Goal: Transaction & Acquisition: Purchase product/service

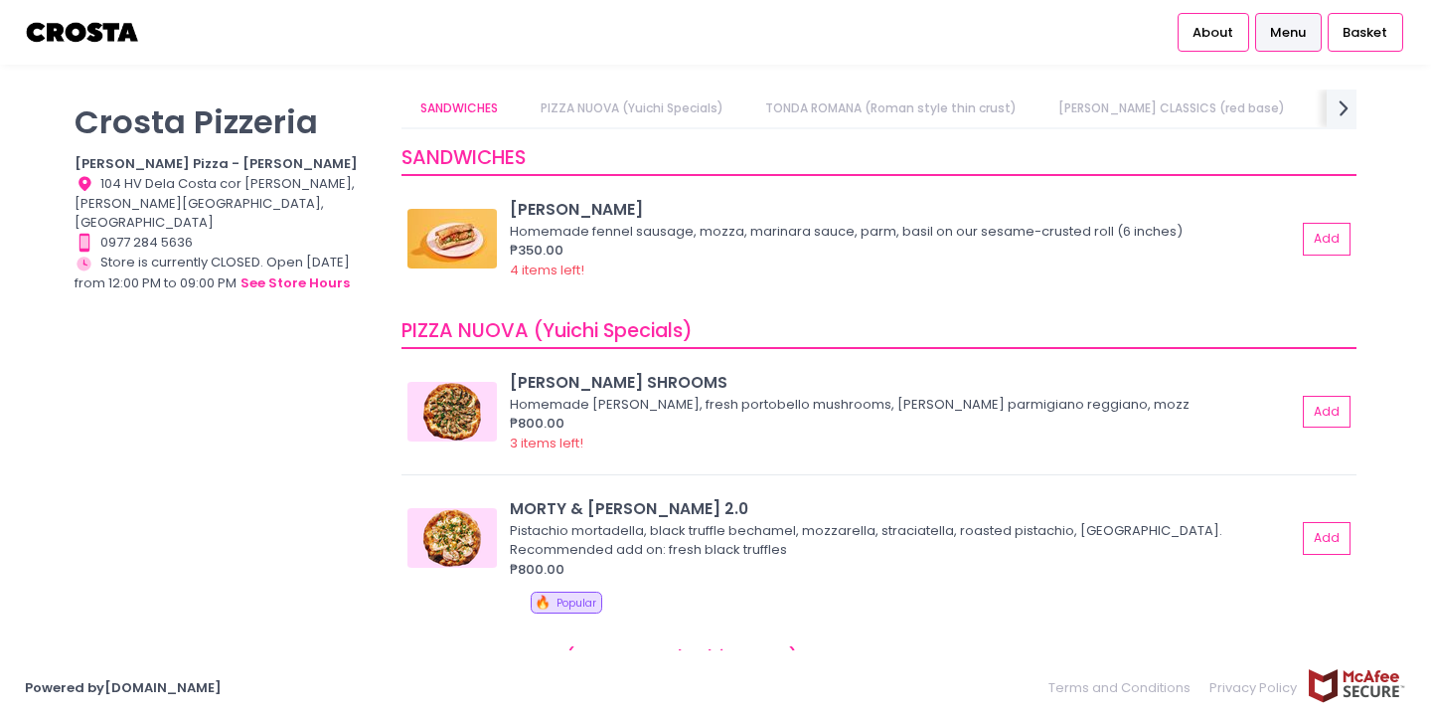
click at [661, 117] on link "PIZZA NUOVA (Yuichi Specials)" at bounding box center [632, 108] width 222 height 38
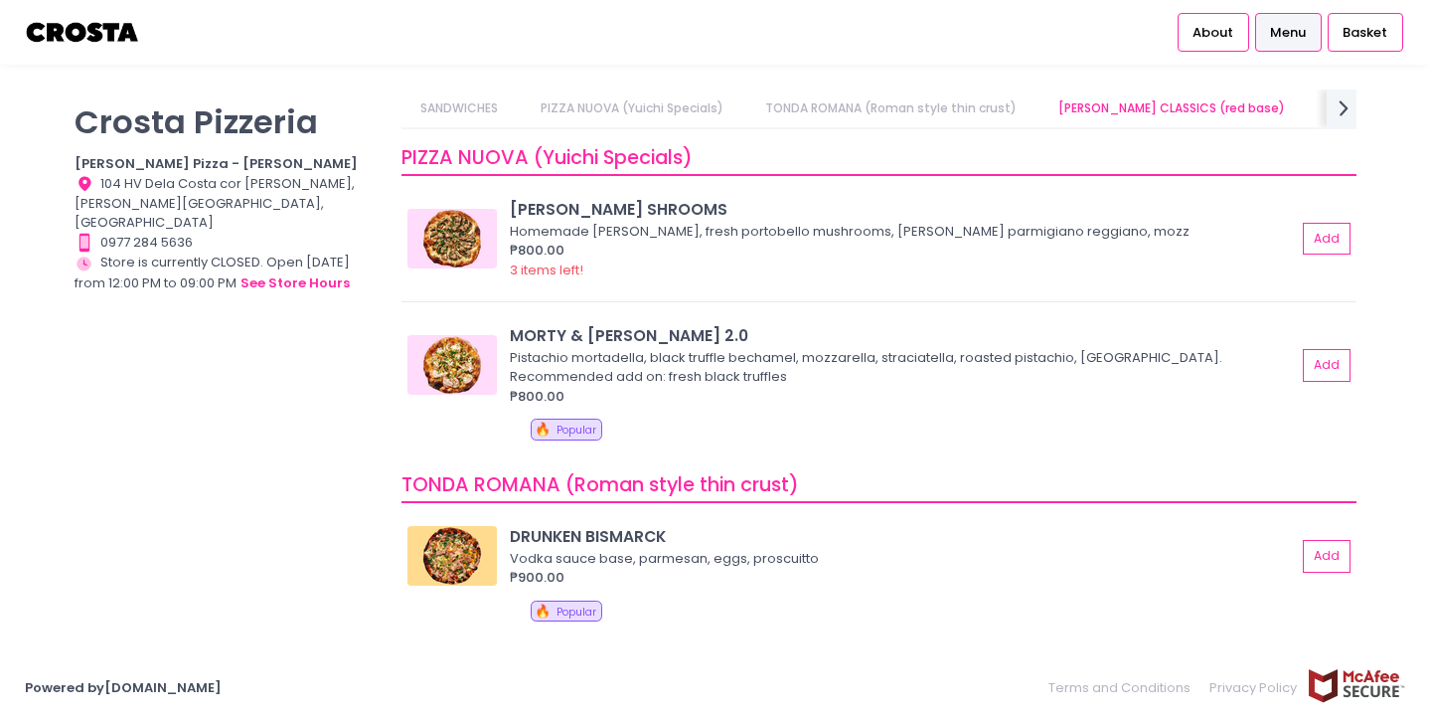
click at [829, 104] on link "TONDA ROMANA (Roman style thin crust)" at bounding box center [890, 108] width 290 height 38
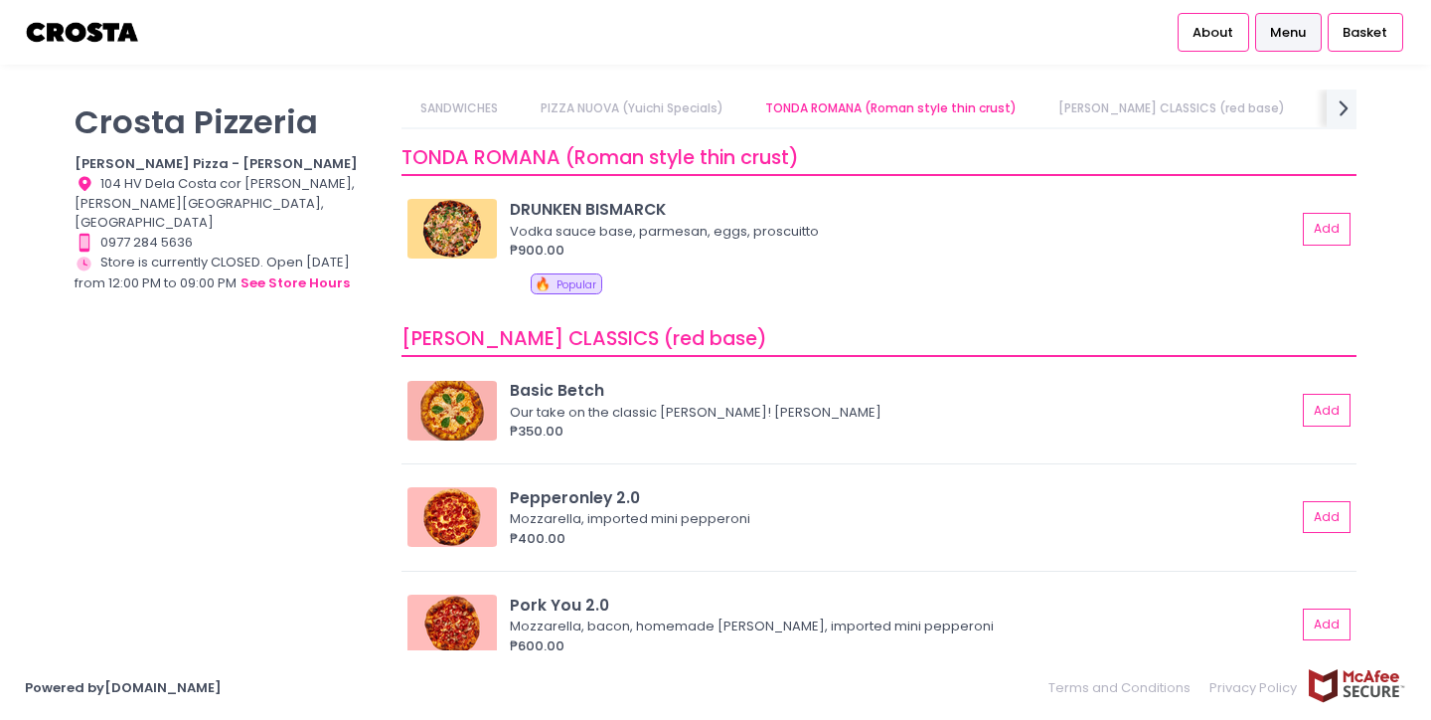
click at [1084, 120] on link "[PERSON_NAME] CLASSICS (red base)" at bounding box center [1172, 108] width 265 height 38
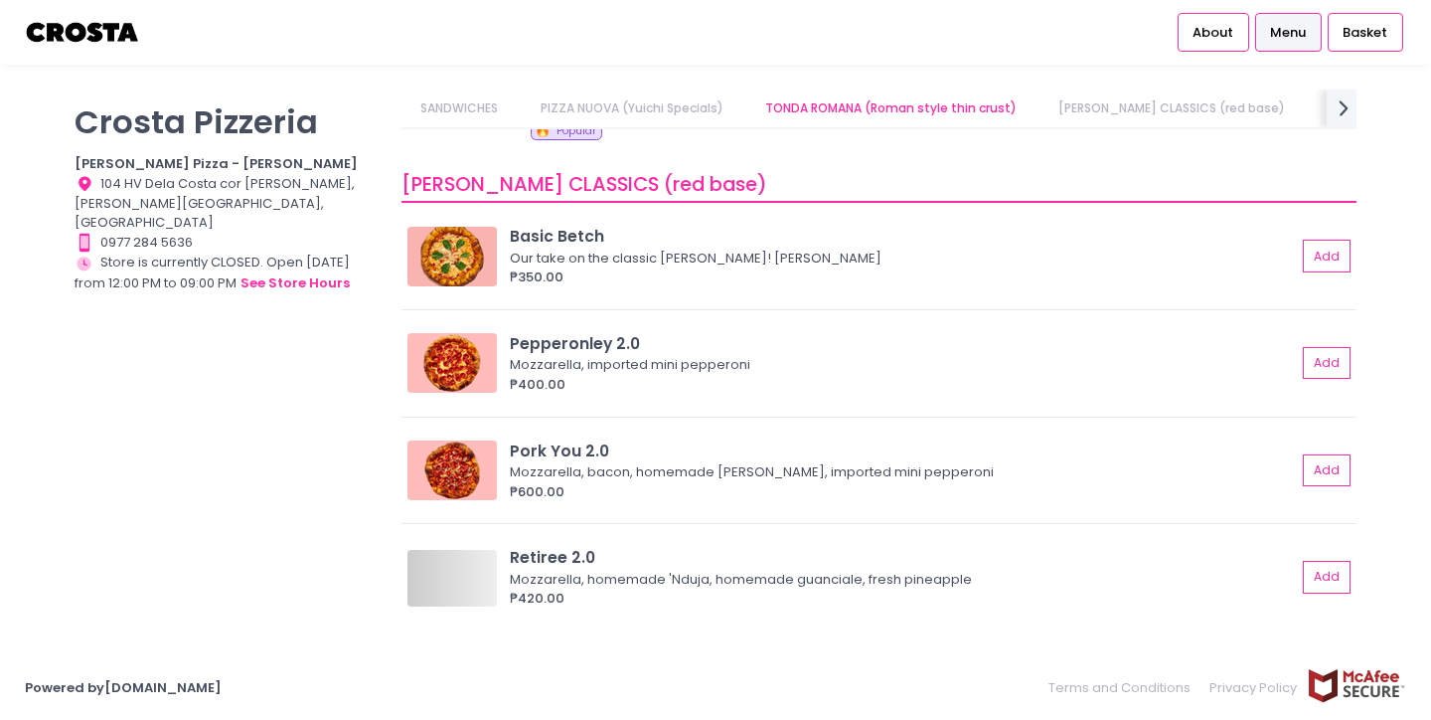
scroll to position [681, 0]
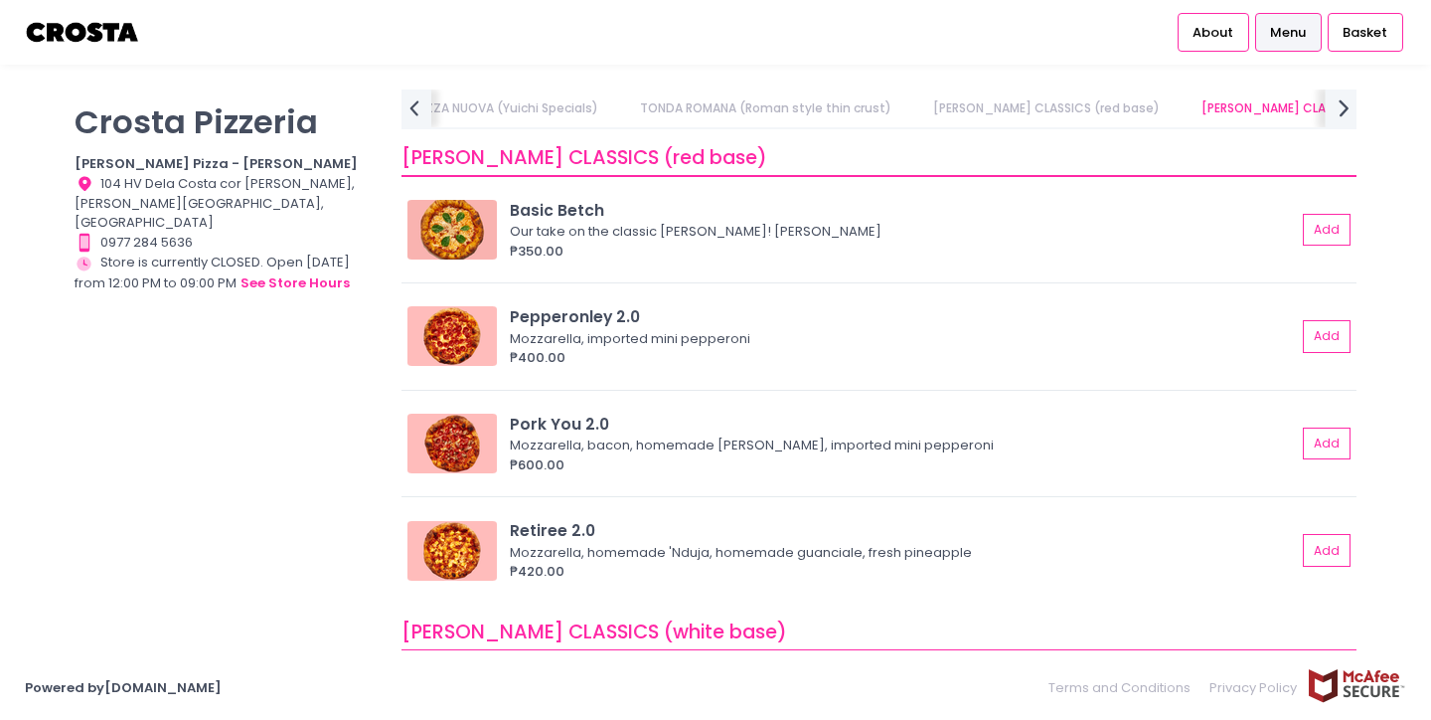
click at [1350, 99] on icon "next Created with Sketch." at bounding box center [1344, 107] width 29 height 29
click at [1307, 106] on link "EXTRAS" at bounding box center [1348, 108] width 82 height 38
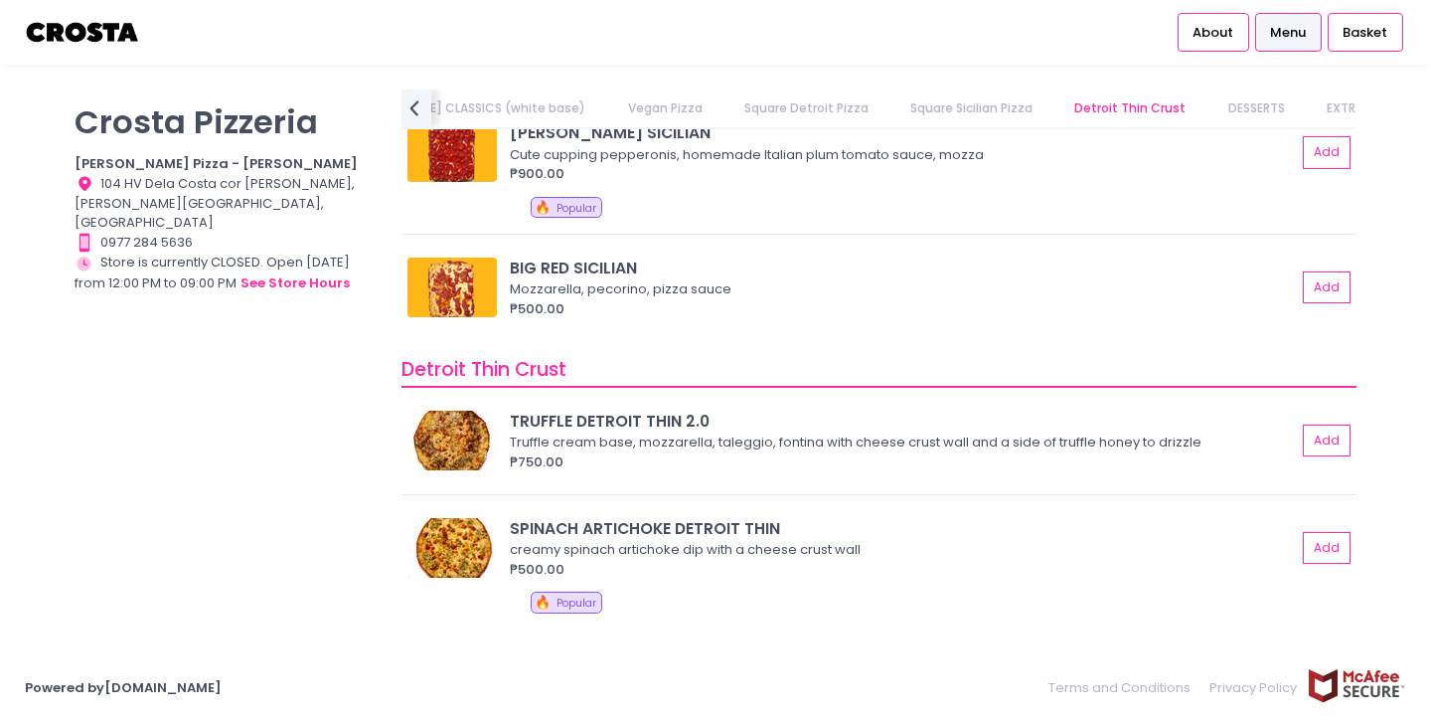
click at [1281, 56] on li "Menu" at bounding box center [1288, 32] width 73 height 65
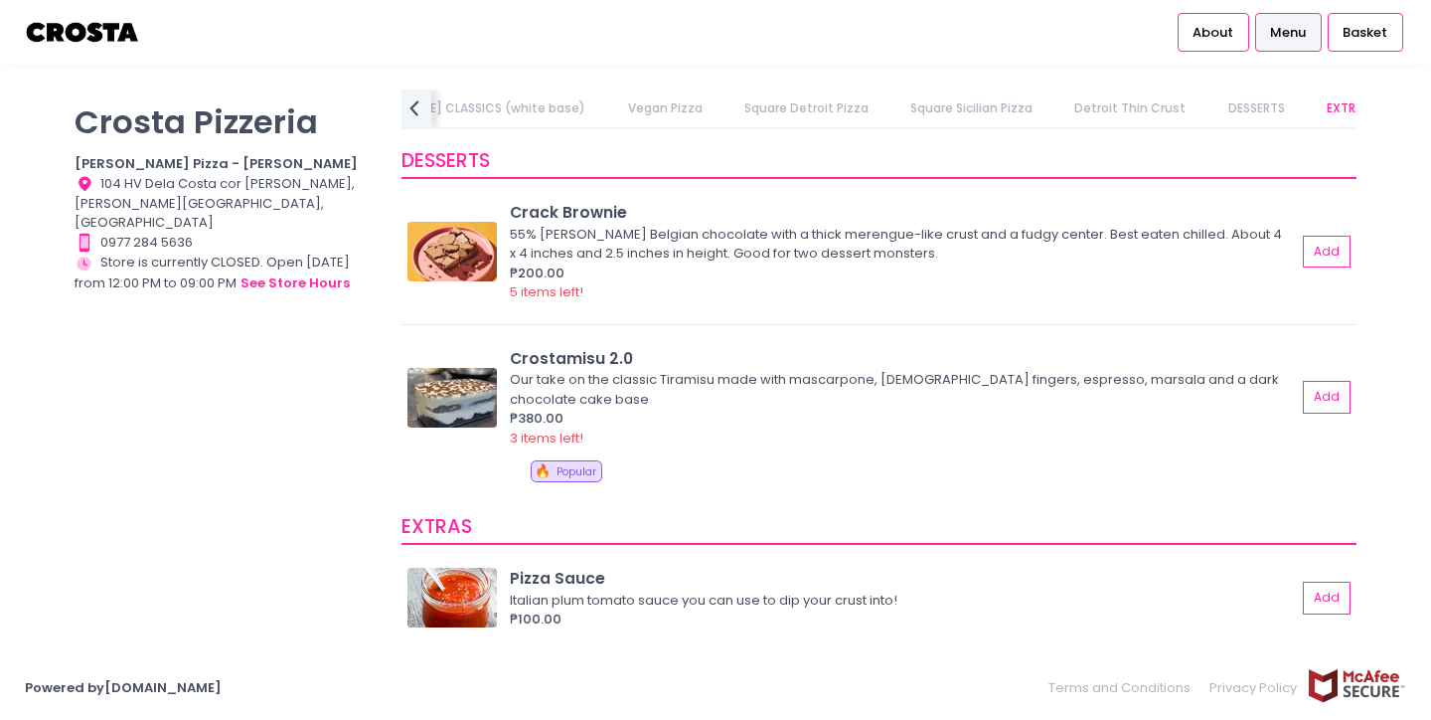
click at [1282, 42] on link "Menu" at bounding box center [1288, 32] width 67 height 38
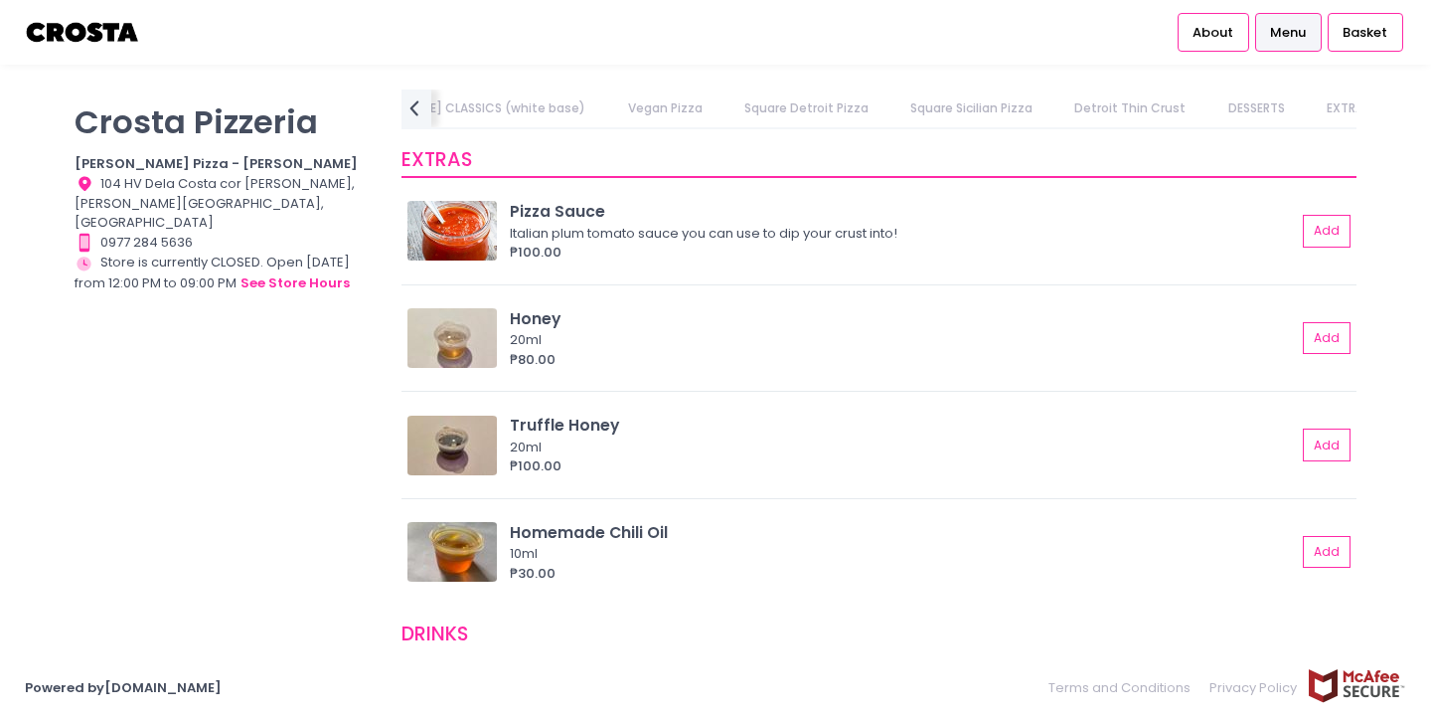
scroll to position [4077, 0]
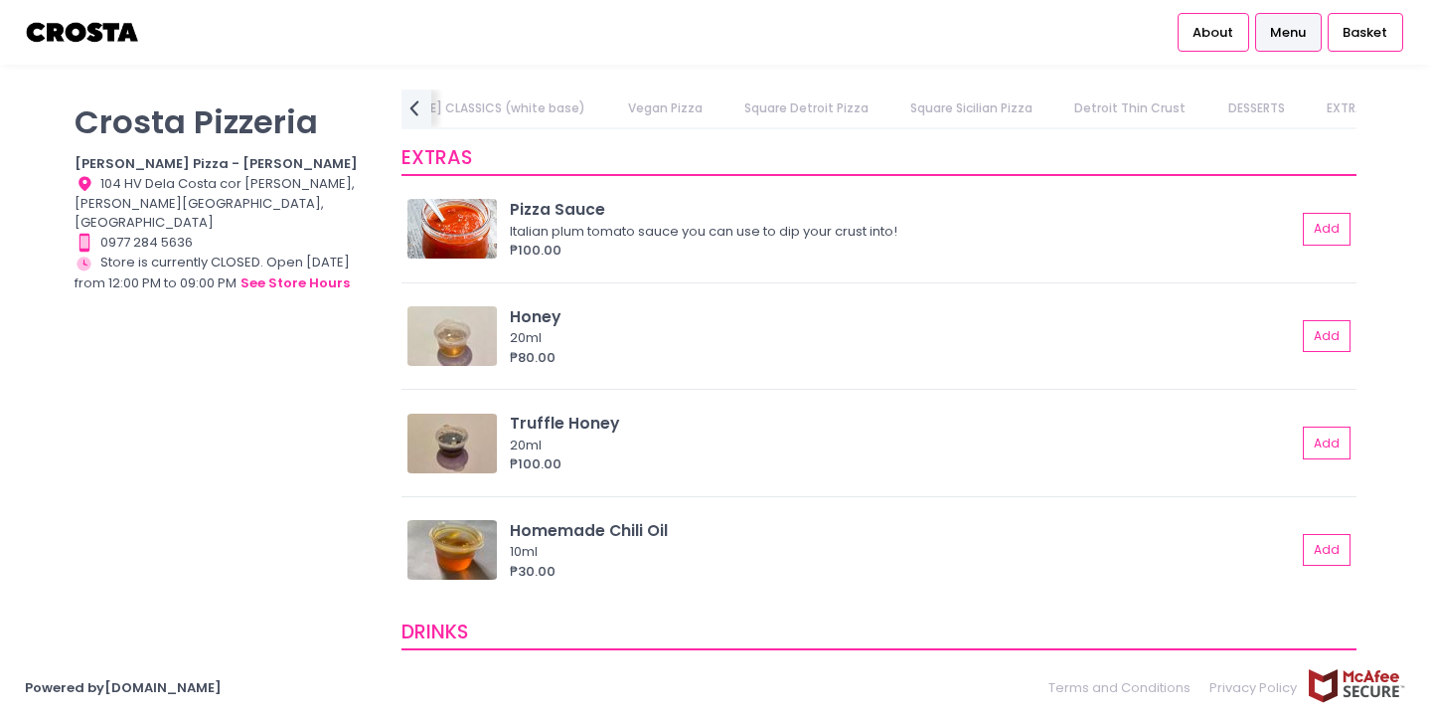
click at [162, 197] on div "Location Created with Sketch. 104 HV Dela Costa cor [PERSON_NAME], [PERSON_NAME…" at bounding box center [226, 203] width 302 height 59
click at [436, 109] on link "[PERSON_NAME] CLASSICS (white base)" at bounding box center [465, 108] width 280 height 38
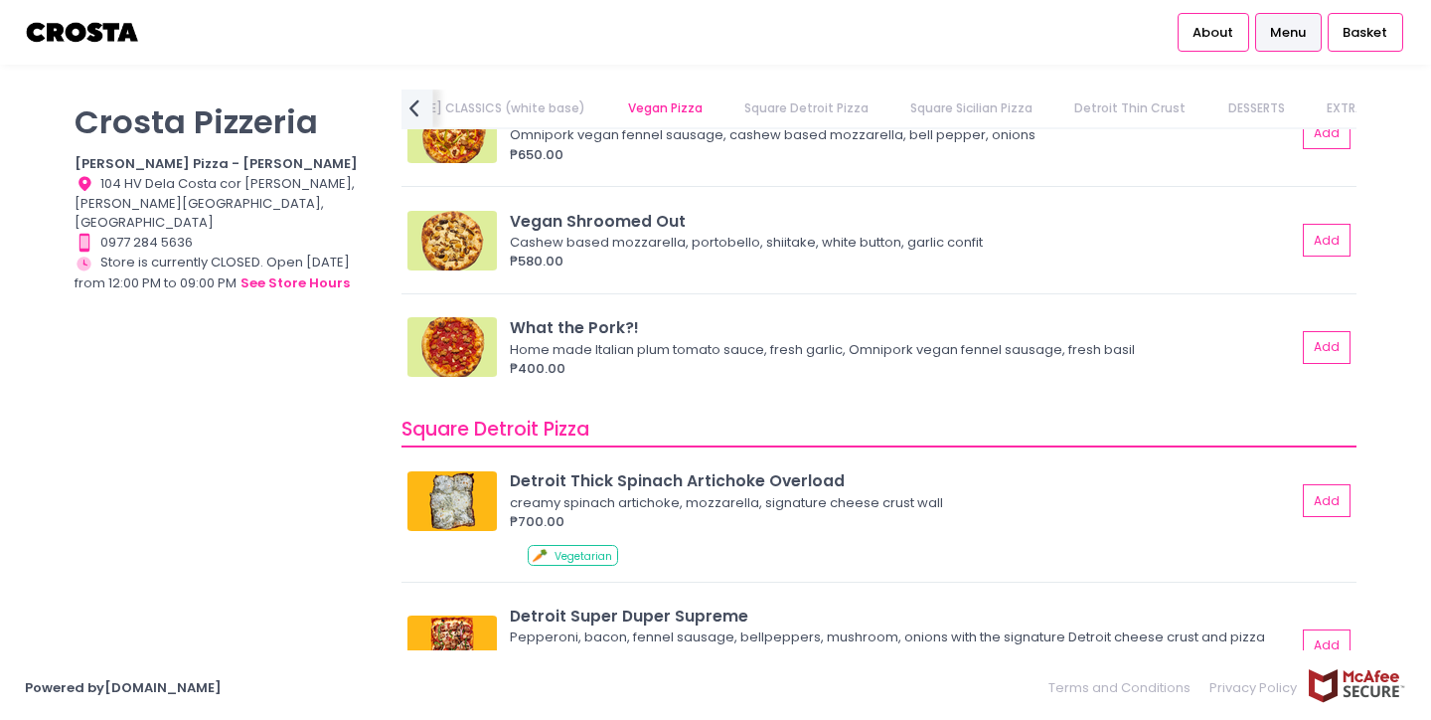
click at [417, 103] on icon "prev Created with Sketch." at bounding box center [414, 107] width 29 height 29
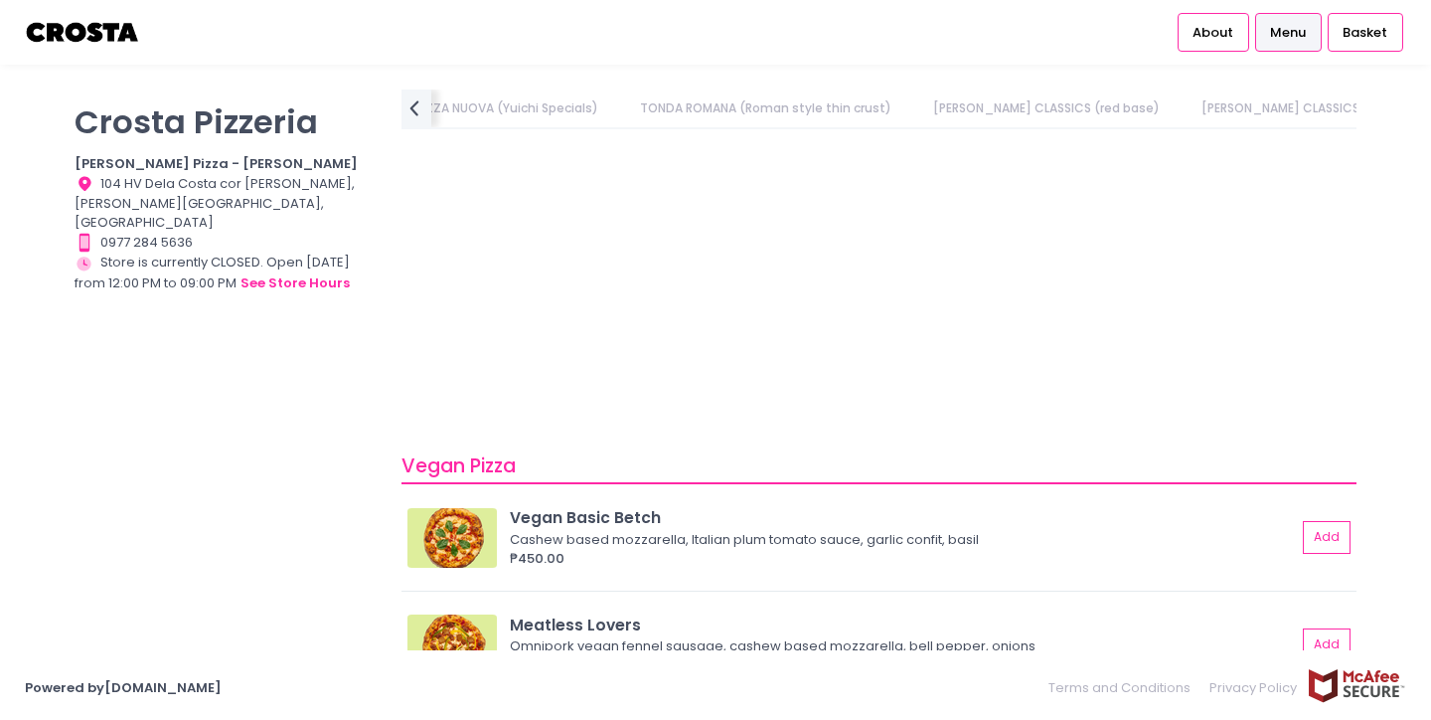
scroll to position [1155, 0]
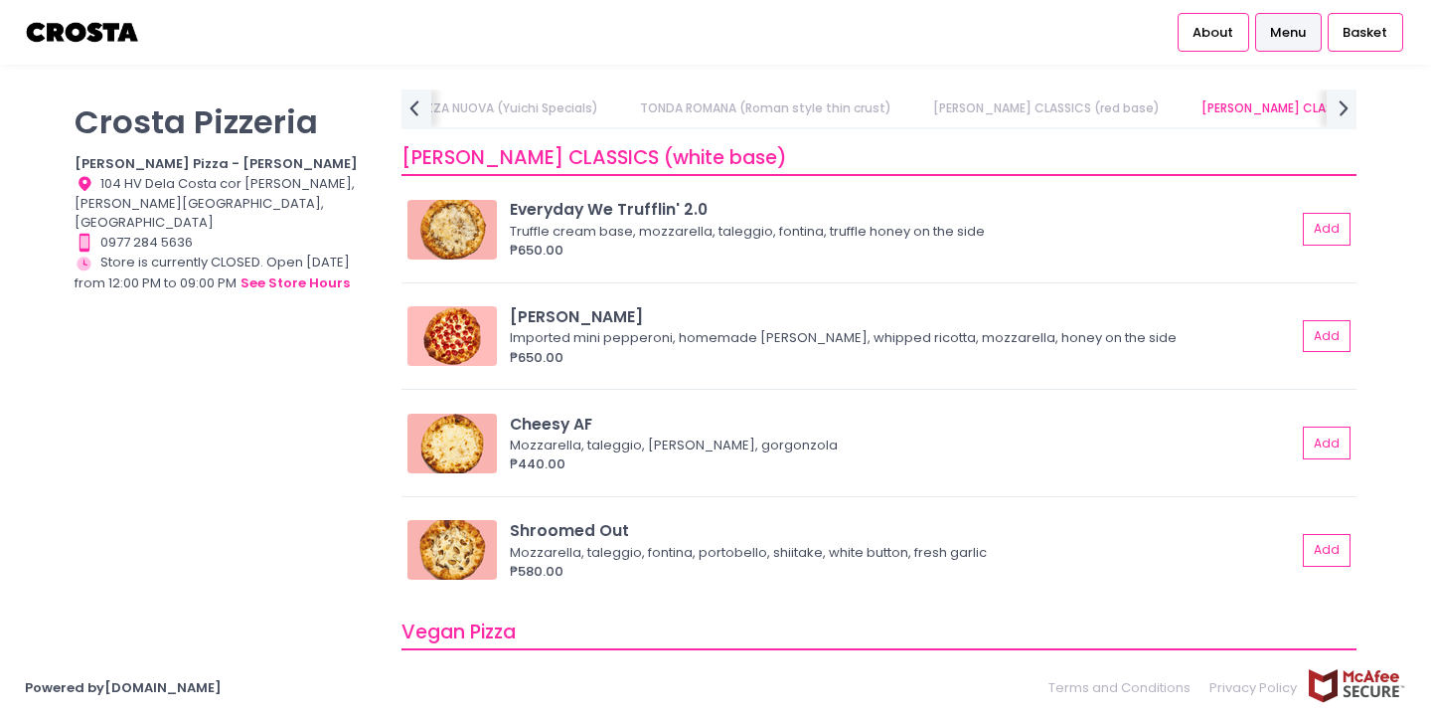
click at [111, 31] on img at bounding box center [83, 32] width 116 height 35
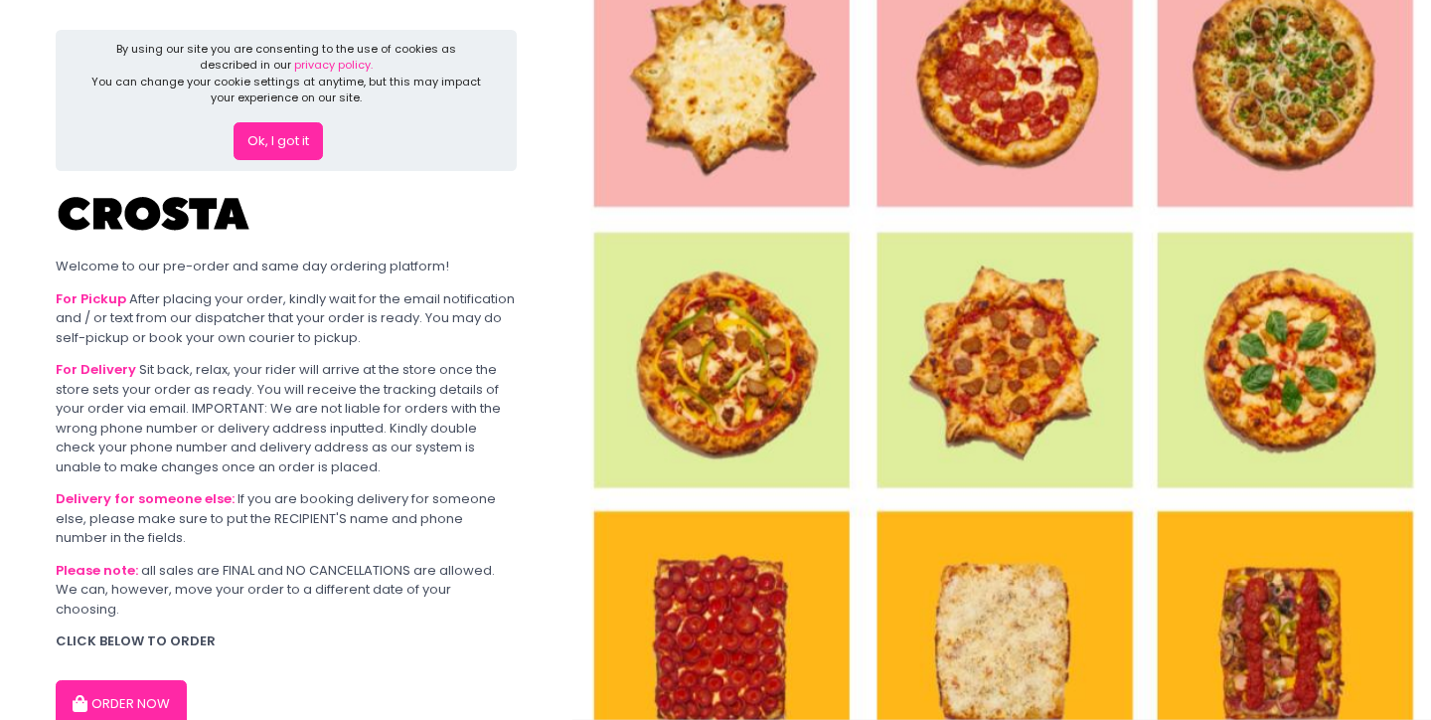
click at [101, 680] on button "ORDER NOW" at bounding box center [121, 704] width 131 height 48
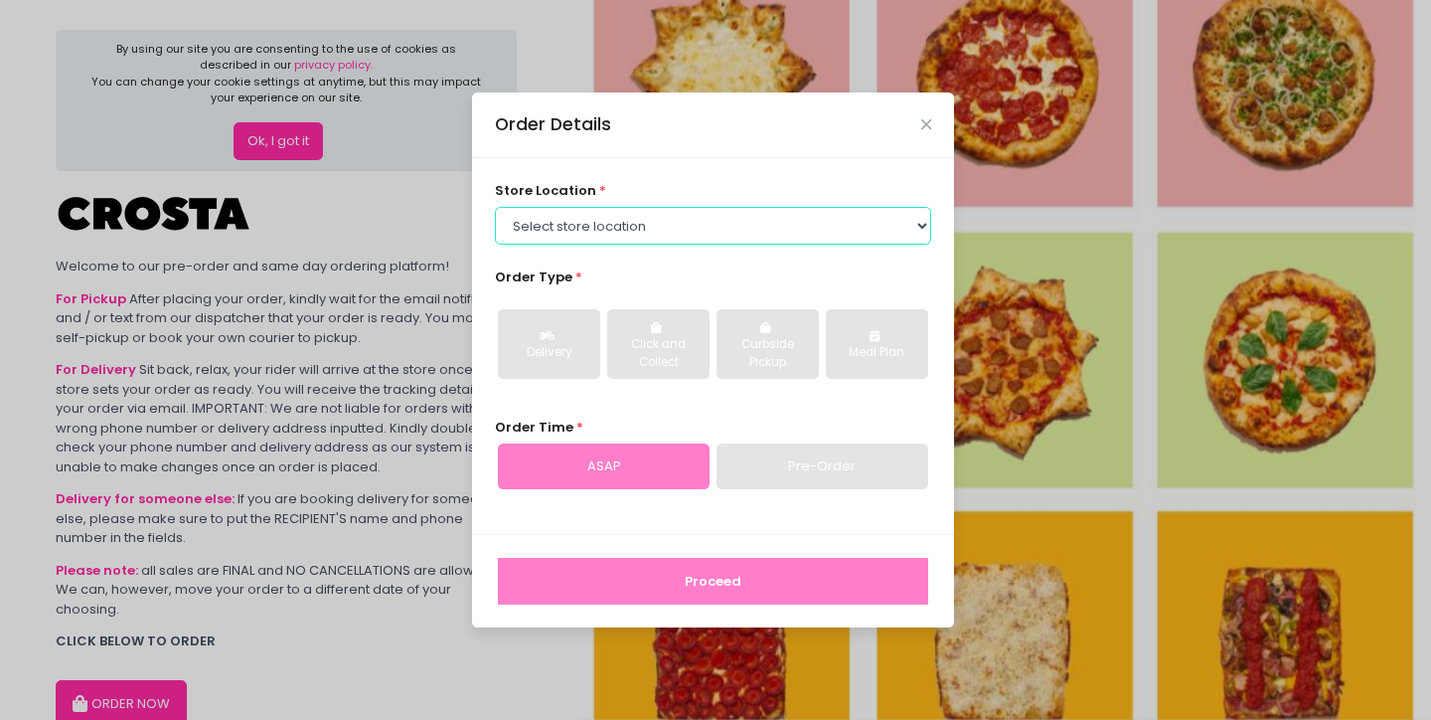
click at [598, 222] on select "Select store location [PERSON_NAME] Pizza - [PERSON_NAME] Pizza - [GEOGRAPHIC_D…" at bounding box center [713, 226] width 437 height 38
select select "5fabb2e53664a8677beaeb89"
click at [495, 207] on select "Select store location [PERSON_NAME] Pizza - [PERSON_NAME] Pizza - [GEOGRAPHIC_D…" at bounding box center [713, 226] width 437 height 38
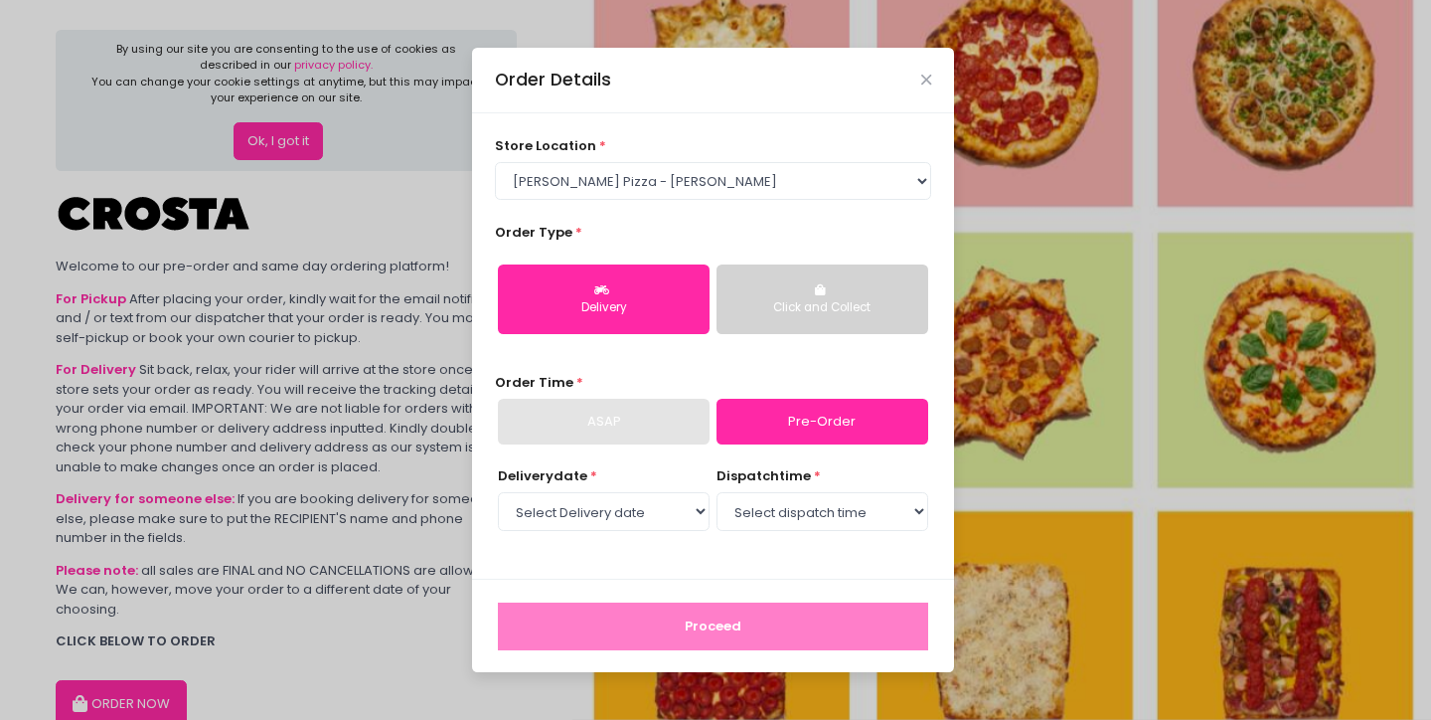
click at [662, 428] on div "ASAP" at bounding box center [604, 422] width 212 height 46
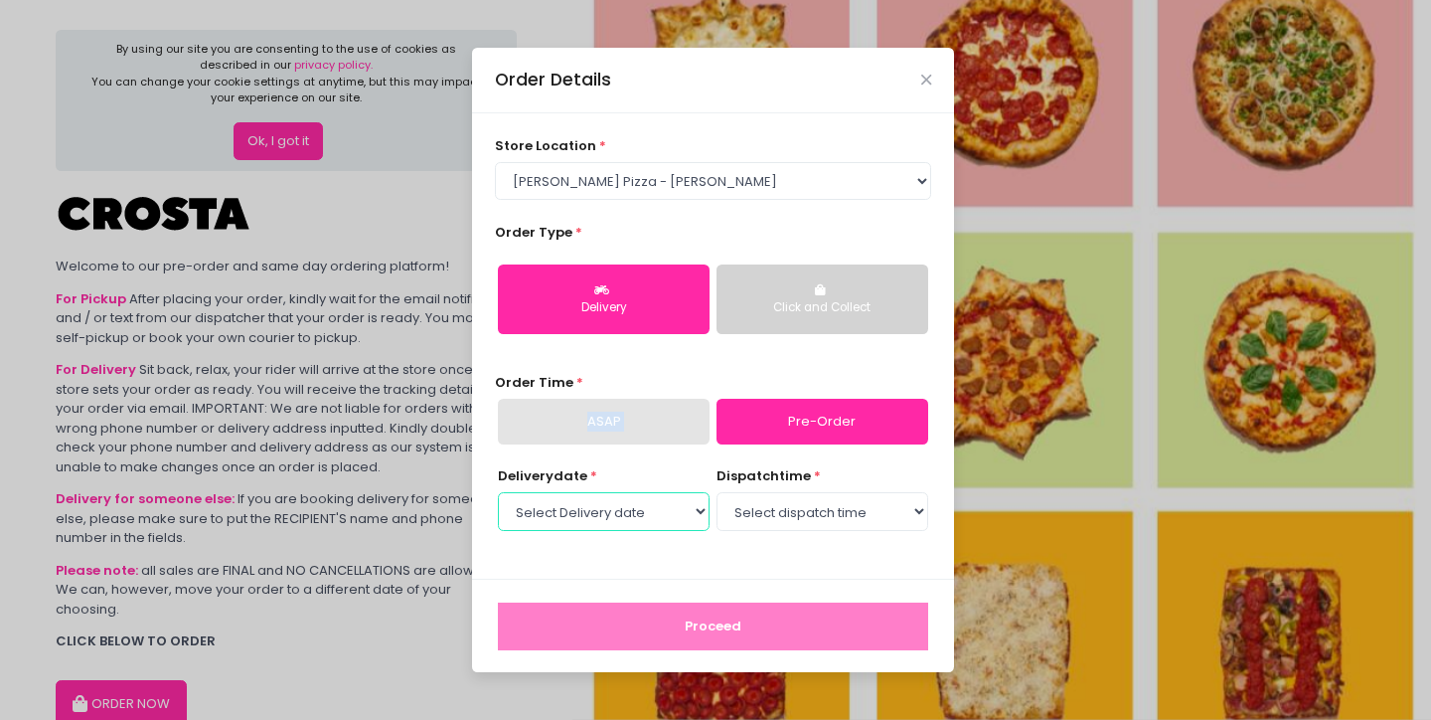
click at [638, 508] on select "Select Delivery date [DATE] [DATE] [DATE] [DATE] [DATE] [DATE]" at bounding box center [604, 511] width 212 height 38
select select "[DATE]"
click at [498, 492] on select "Select Delivery date [DATE] [DATE] [DATE] [DATE] [DATE] [DATE]" at bounding box center [604, 511] width 212 height 38
select select "12:30"
click at [717, 492] on select "Select dispatch time 12:30 PM - 01:00 PM 01:00 PM - 01:30 PM 01:30 PM - 02:00 P…" at bounding box center [823, 511] width 212 height 38
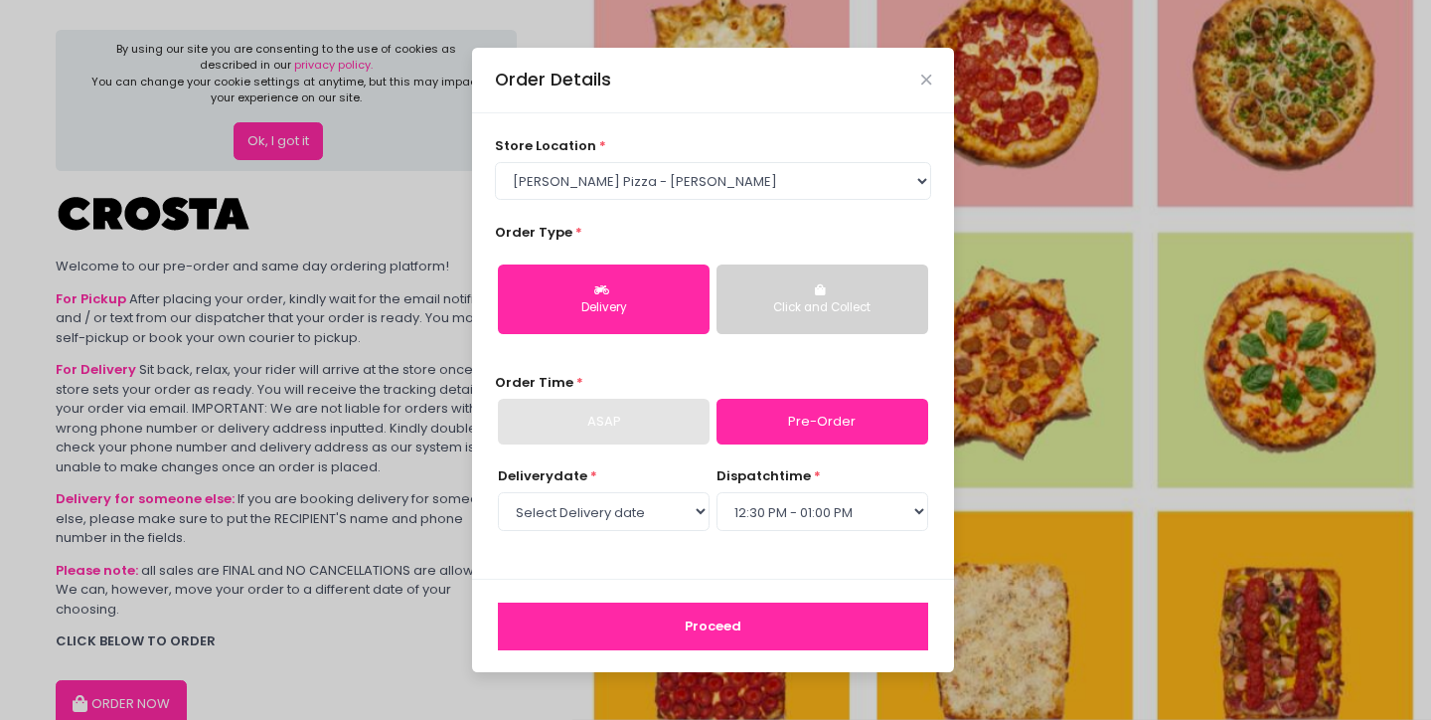
click at [766, 543] on div "Delivery date * Select Delivery date [DATE] [DATE] [DATE] [DATE] [DATE] [DATE] …" at bounding box center [713, 510] width 437 height 89
click at [721, 613] on button "Proceed" at bounding box center [713, 626] width 430 height 48
